Goal: Find specific page/section: Find specific page/section

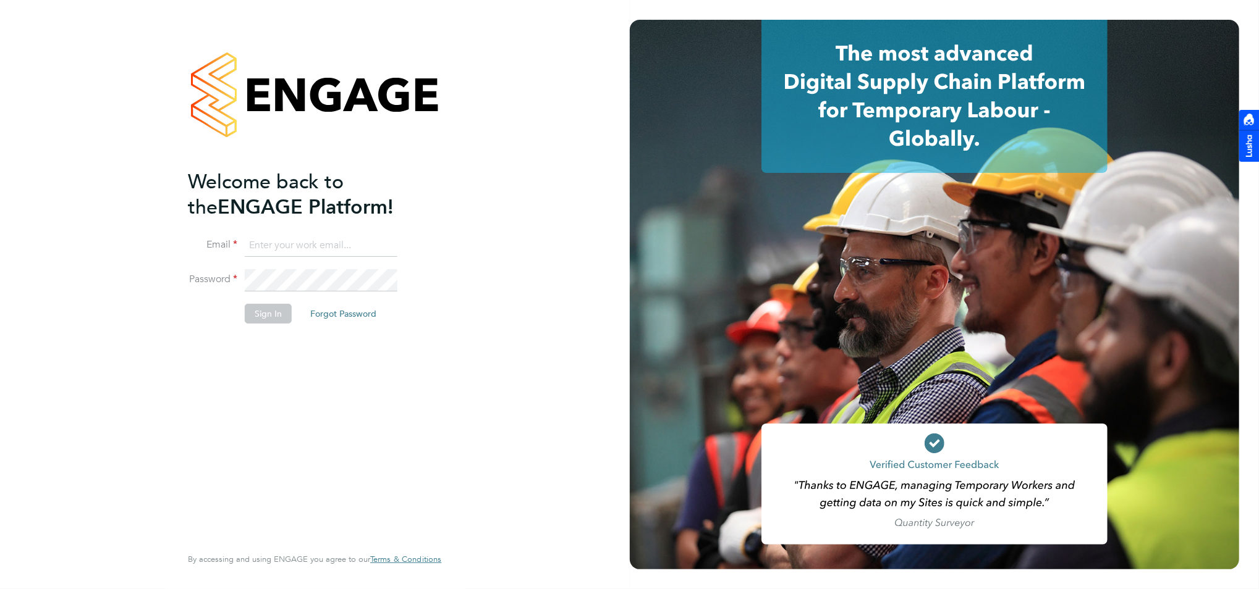
type input "[PERSON_NAME][EMAIL_ADDRESS][PERSON_NAME][DOMAIN_NAME]"
click at [275, 321] on button "Sign In" at bounding box center [268, 314] width 47 height 20
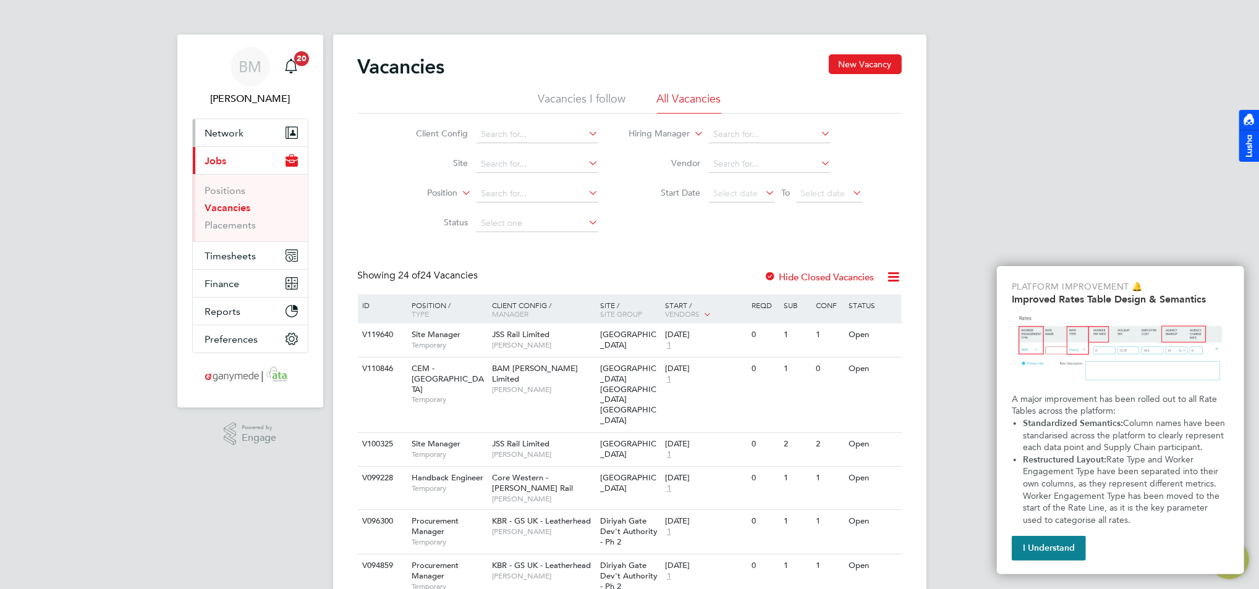
click at [232, 122] on button "Network" at bounding box center [250, 132] width 115 height 27
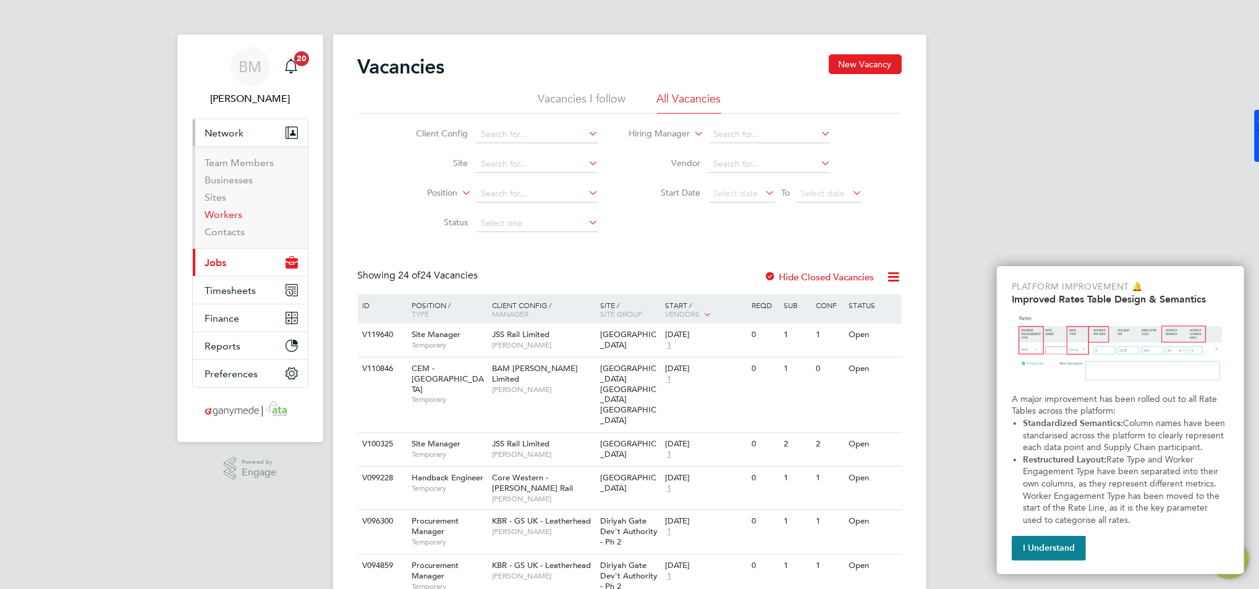
click at [214, 214] on link "Workers" at bounding box center [224, 215] width 38 height 12
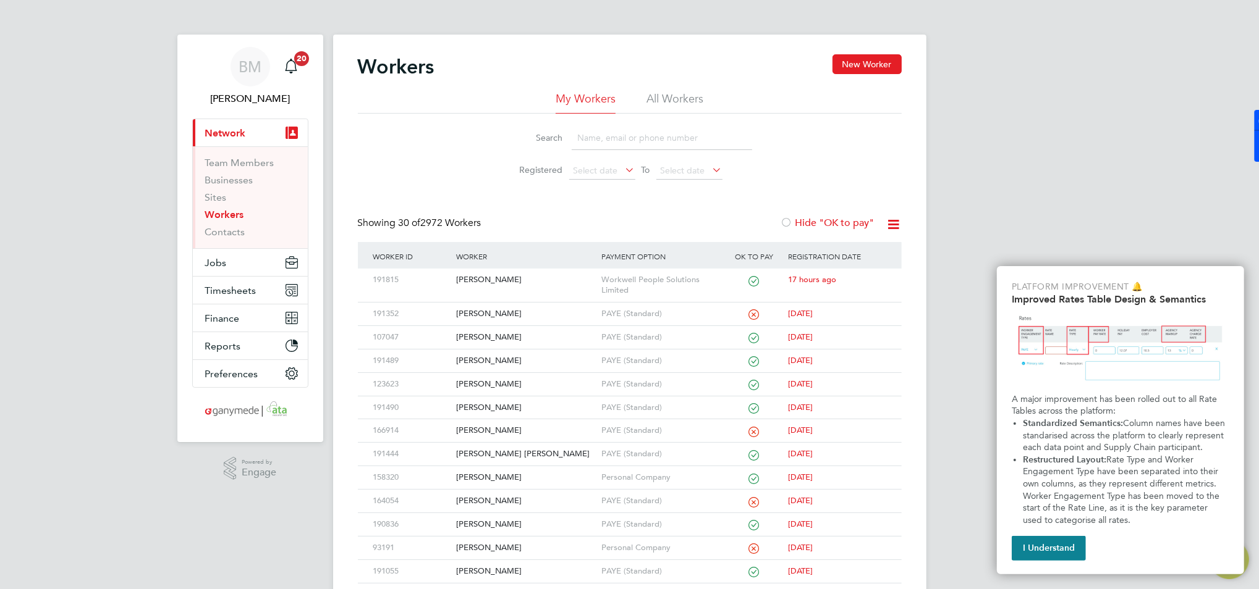
click at [601, 143] on input at bounding box center [661, 138] width 180 height 24
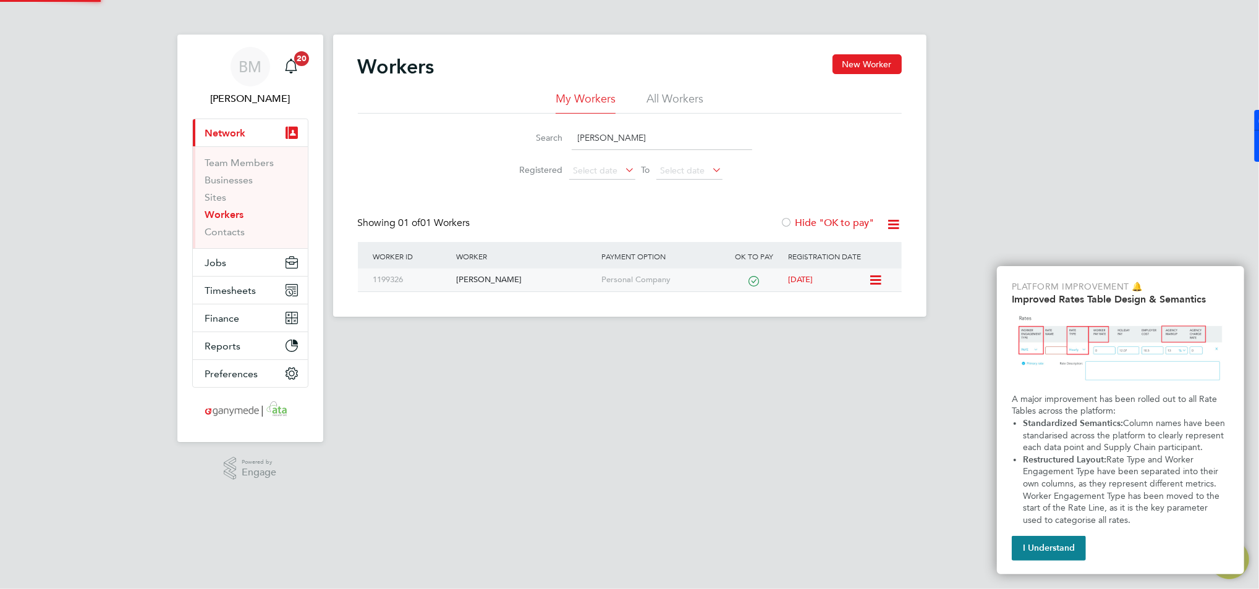
type input "roger lincol"
click at [491, 283] on div "Roger Lincoln" at bounding box center [525, 280] width 145 height 23
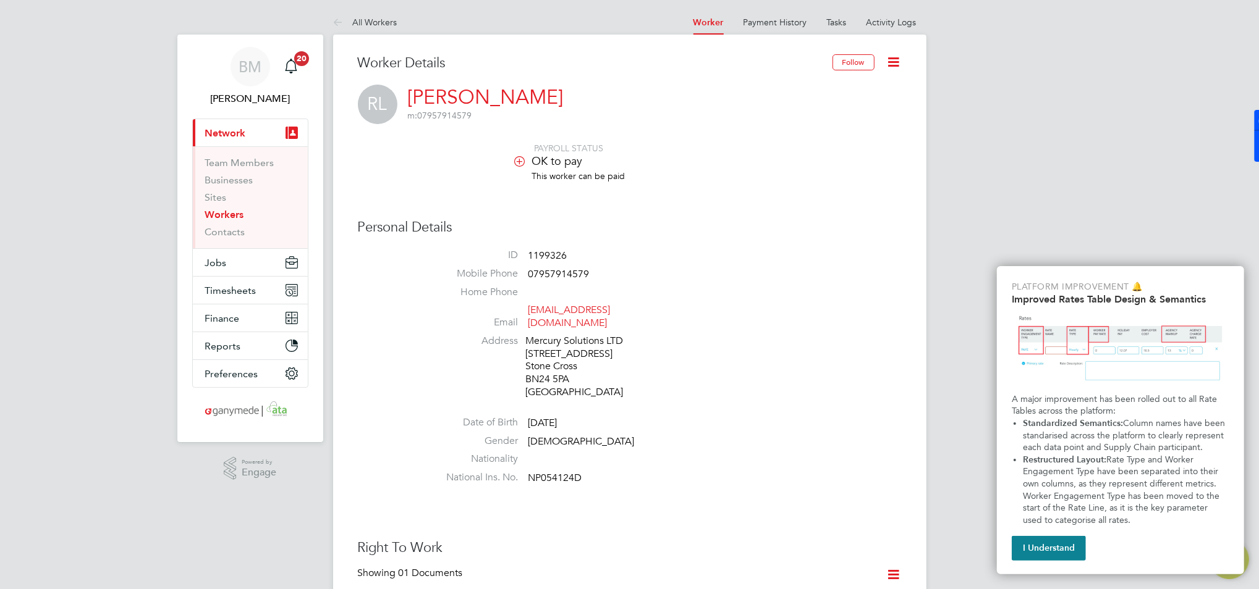
click at [776, 274] on li "Mobile Phone 07957914579" at bounding box center [667, 277] width 470 height 19
